Goal: Transaction & Acquisition: Purchase product/service

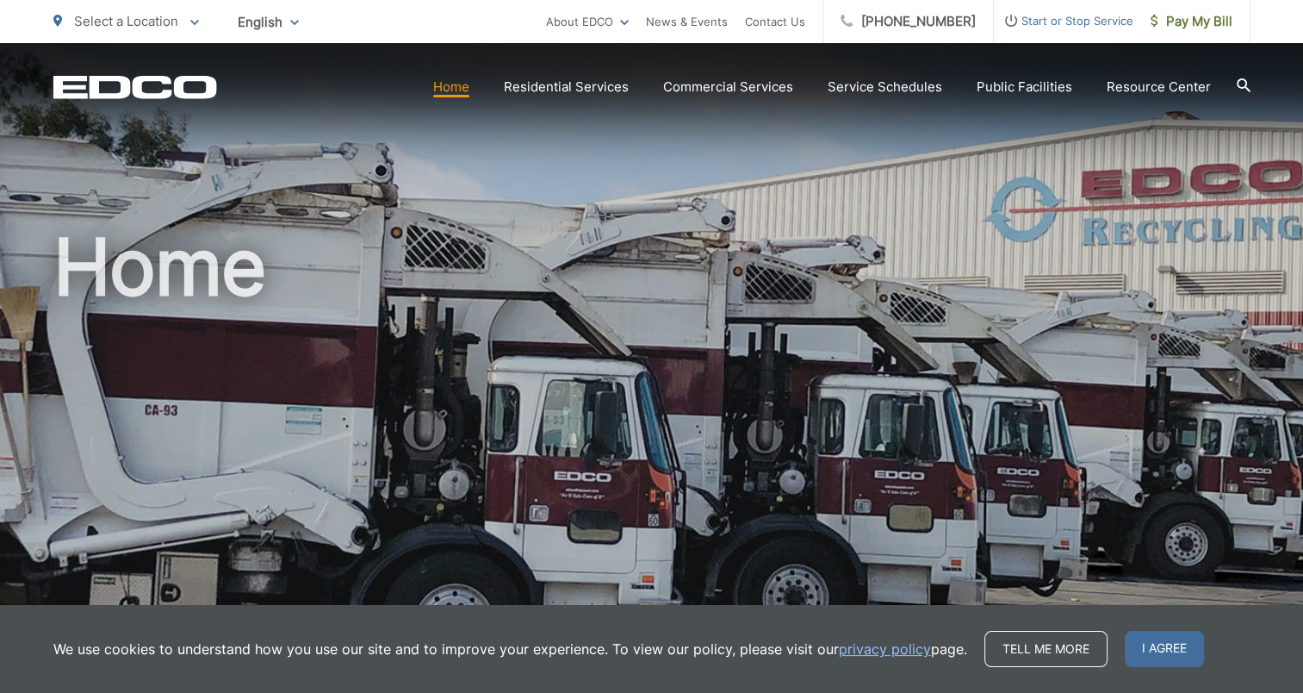
click at [1153, 654] on span "I agree" at bounding box center [1164, 649] width 79 height 36
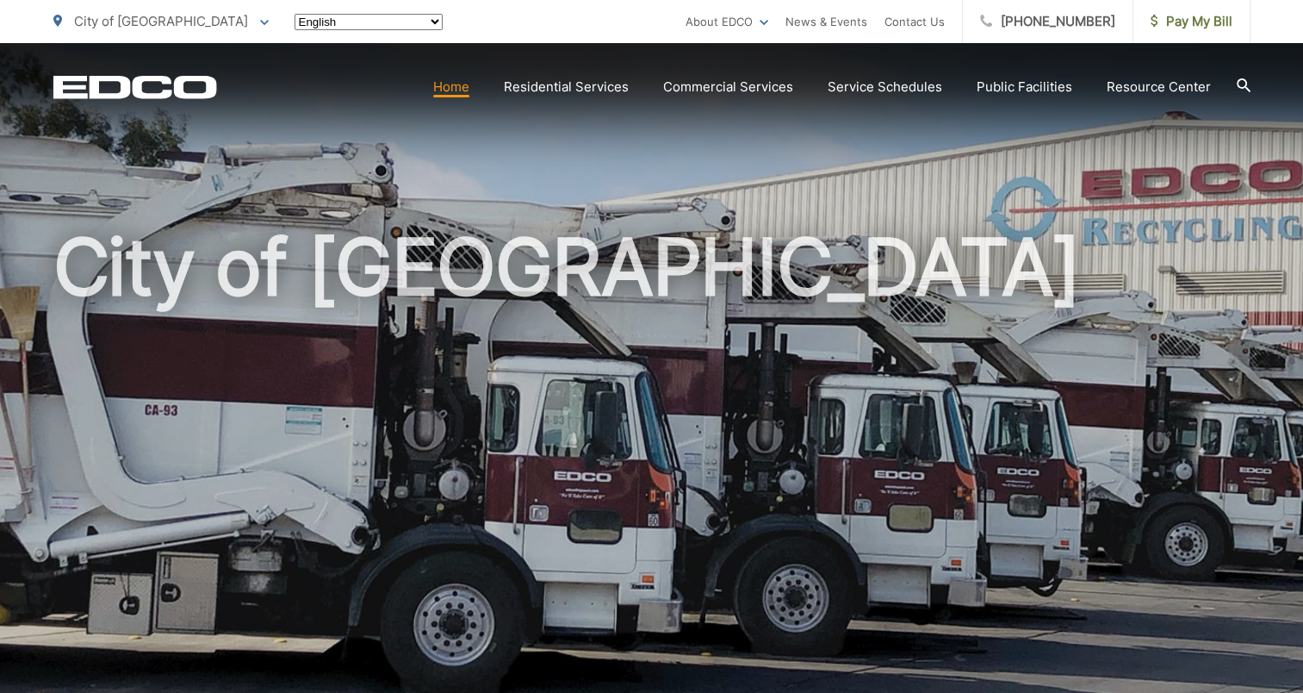
click at [1189, 21] on span "Pay My Bill" at bounding box center [1192, 21] width 82 height 21
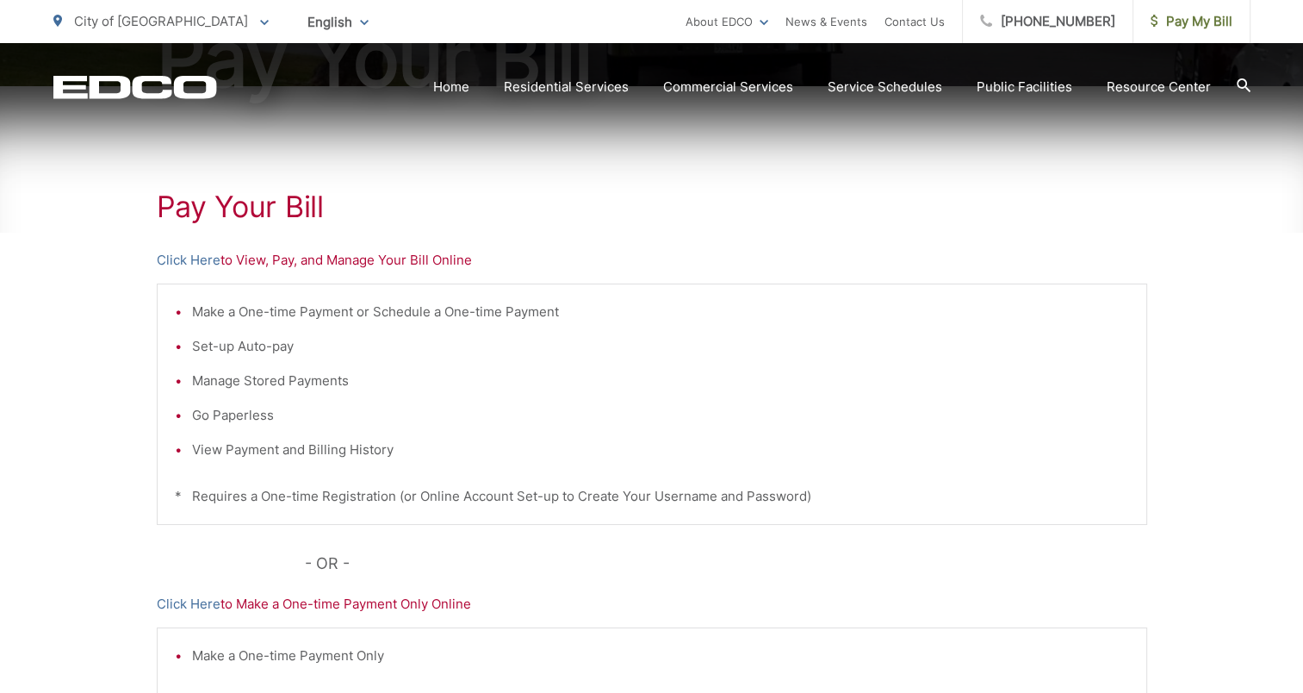
scroll to position [345, 0]
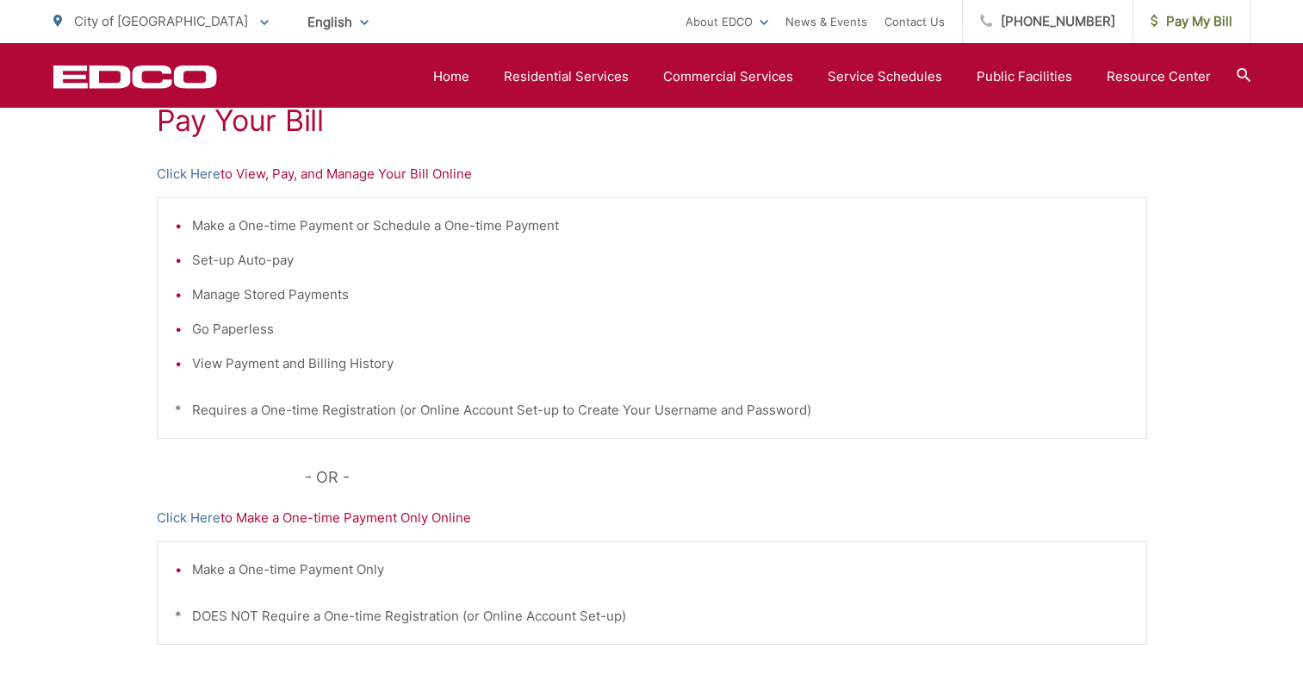
click at [184, 165] on link "Click Here" at bounding box center [189, 174] width 64 height 21
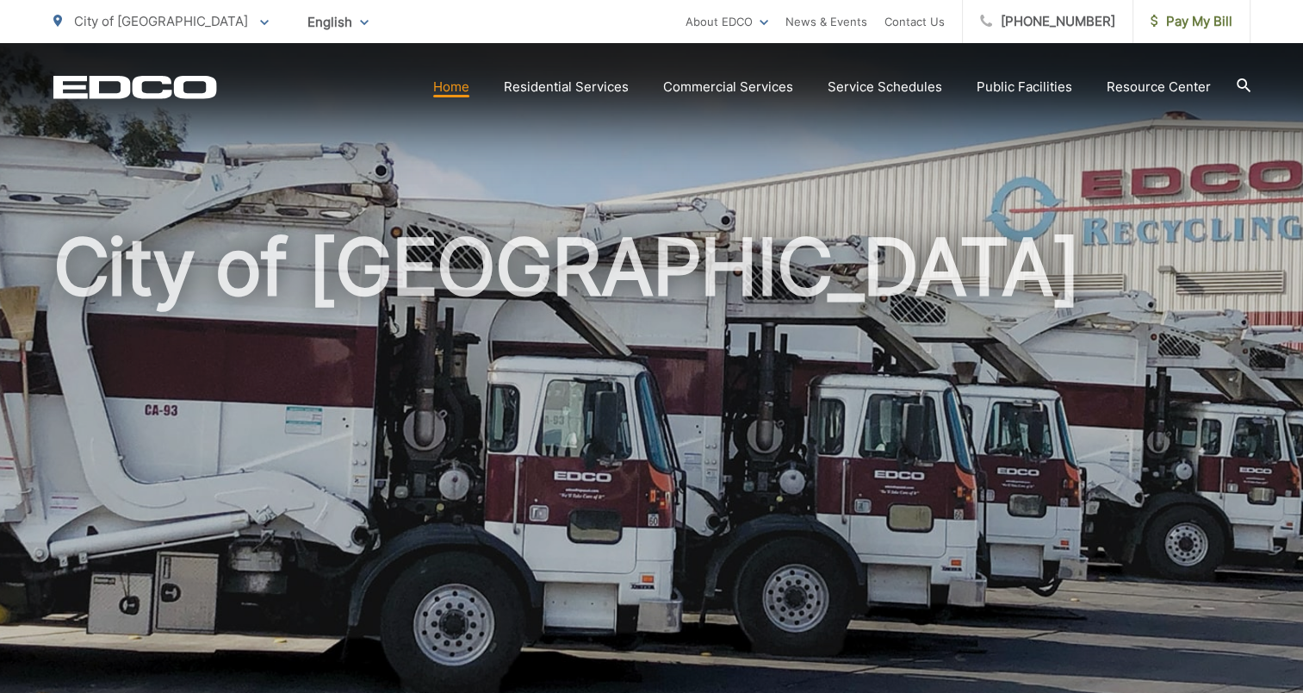
click at [0, 0] on link "Trash" at bounding box center [0, 0] width 0 height 0
